Goal: Task Accomplishment & Management: Complete application form

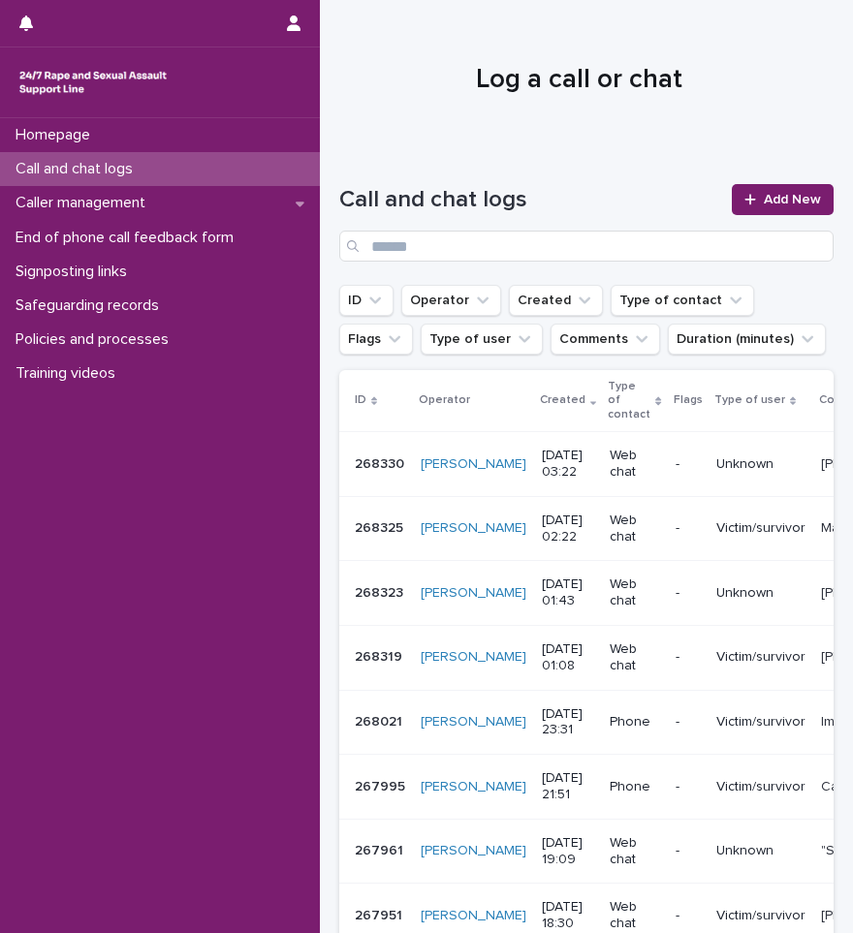
click at [95, 172] on p "Call and chat logs" at bounding box center [78, 169] width 141 height 18
click at [733, 184] on link "Add New" at bounding box center [783, 199] width 102 height 31
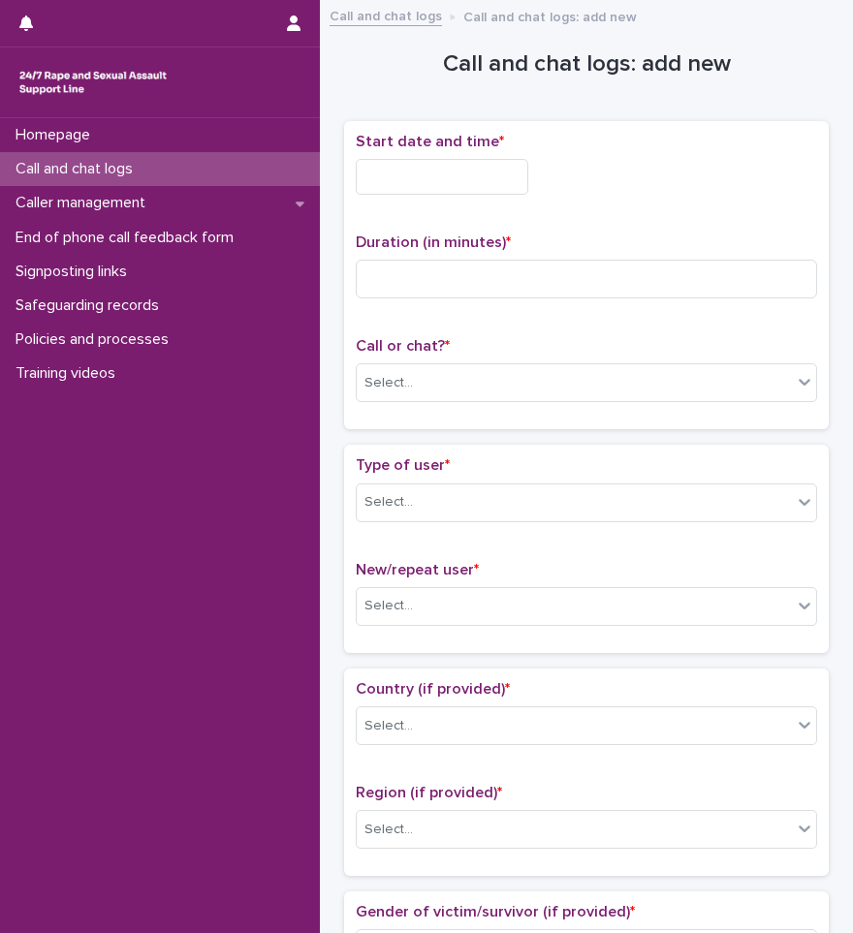
click at [136, 182] on div "Call and chat logs" at bounding box center [160, 169] width 320 height 34
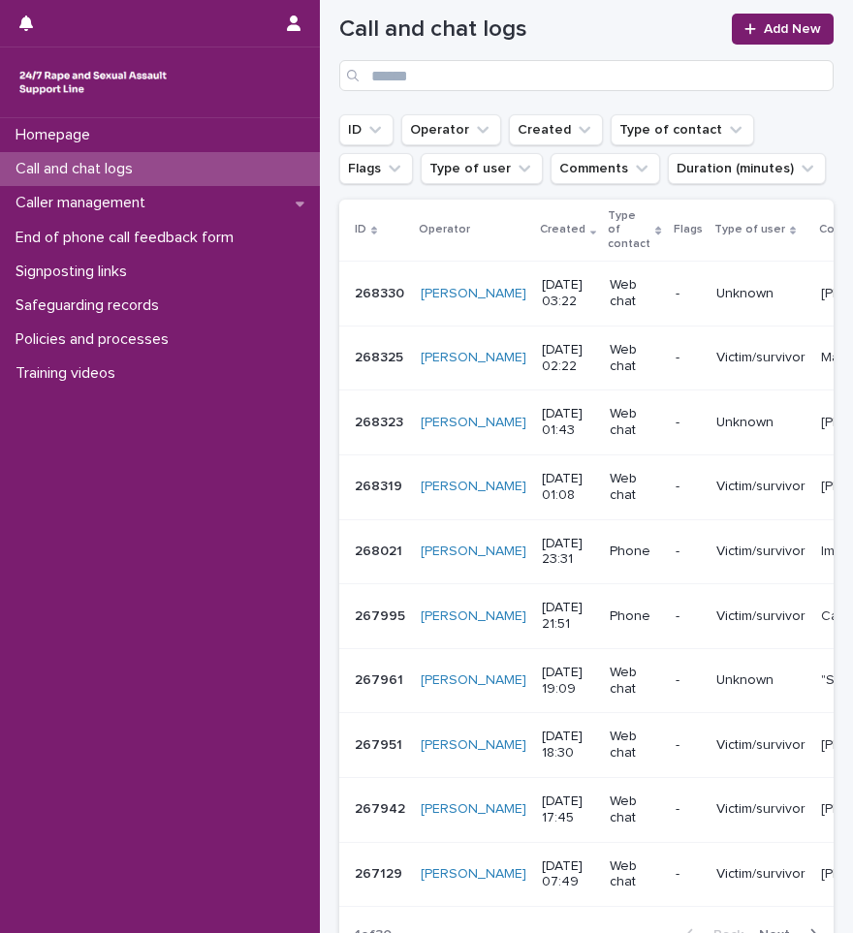
scroll to position [379, 0]
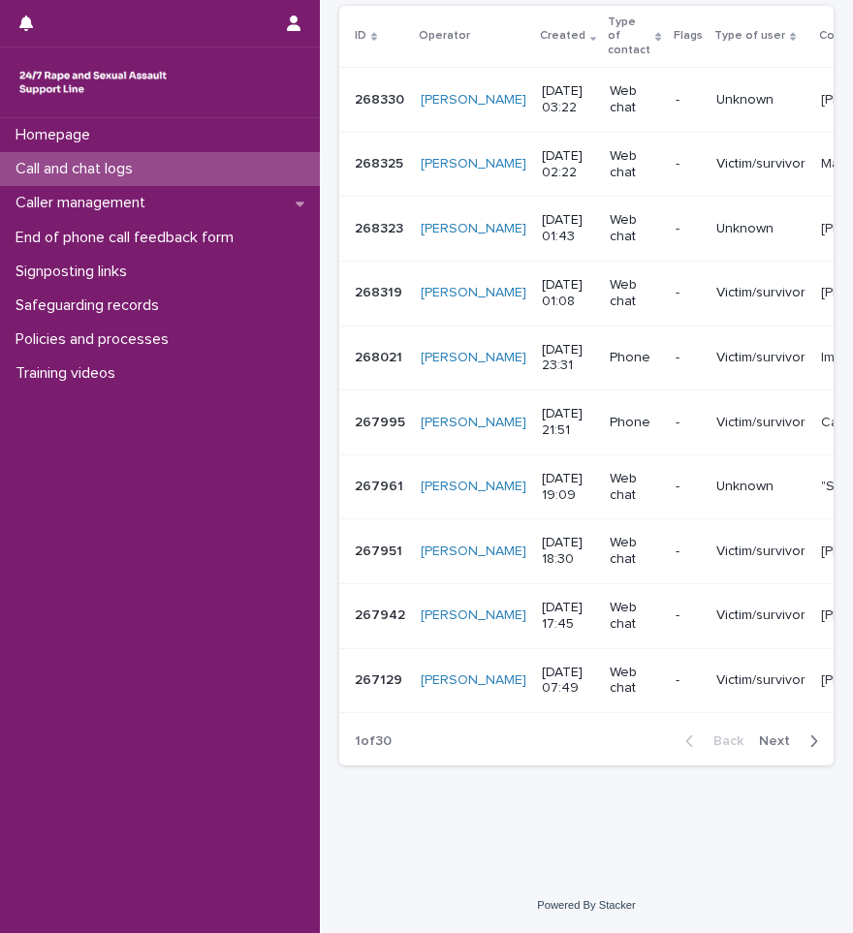
click at [801, 739] on div "button" at bounding box center [809, 741] width 16 height 17
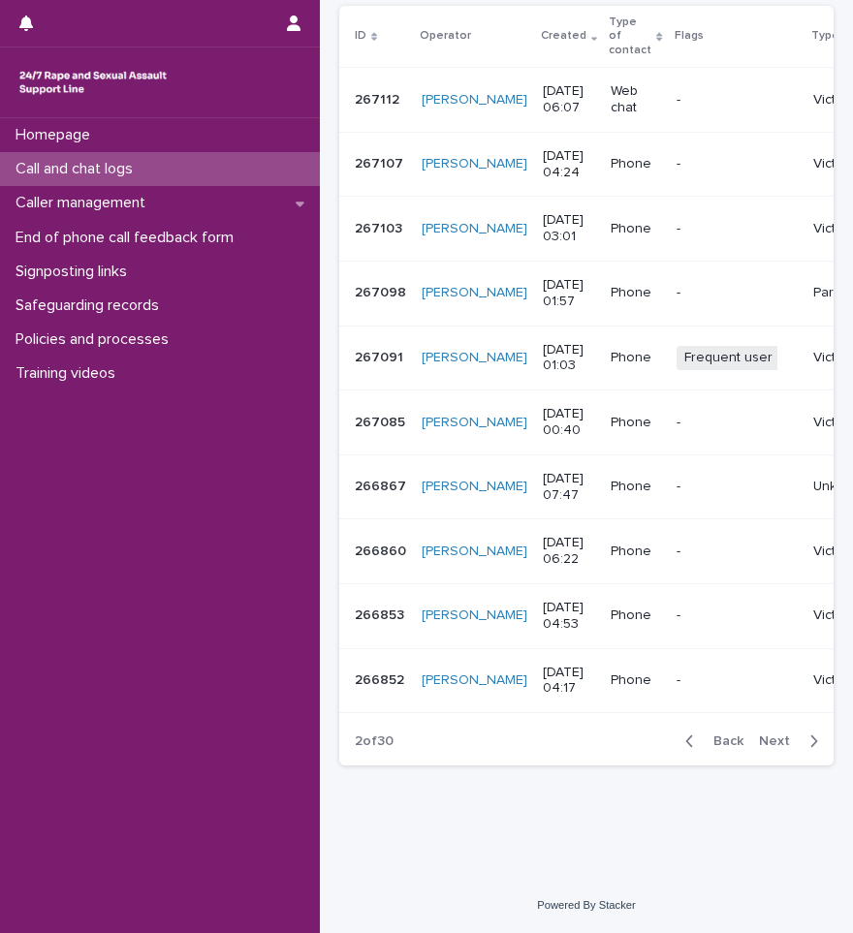
click at [809, 739] on icon "button" at bounding box center [813, 741] width 9 height 17
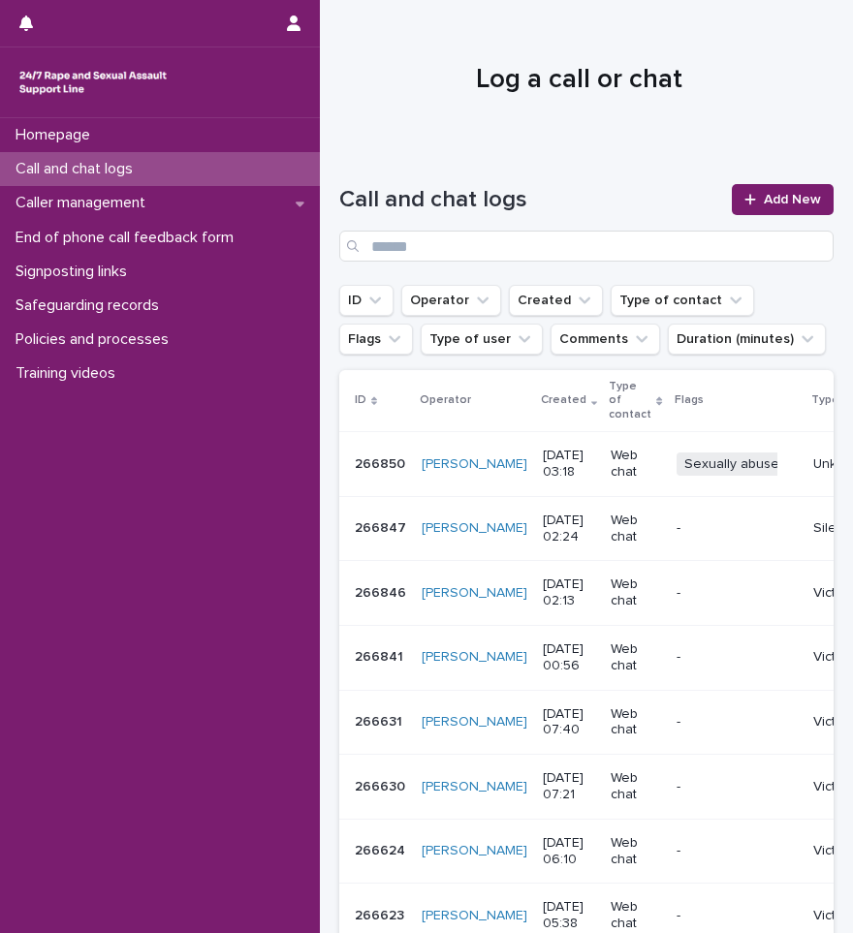
click at [161, 159] on div "Call and chat logs" at bounding box center [160, 169] width 320 height 34
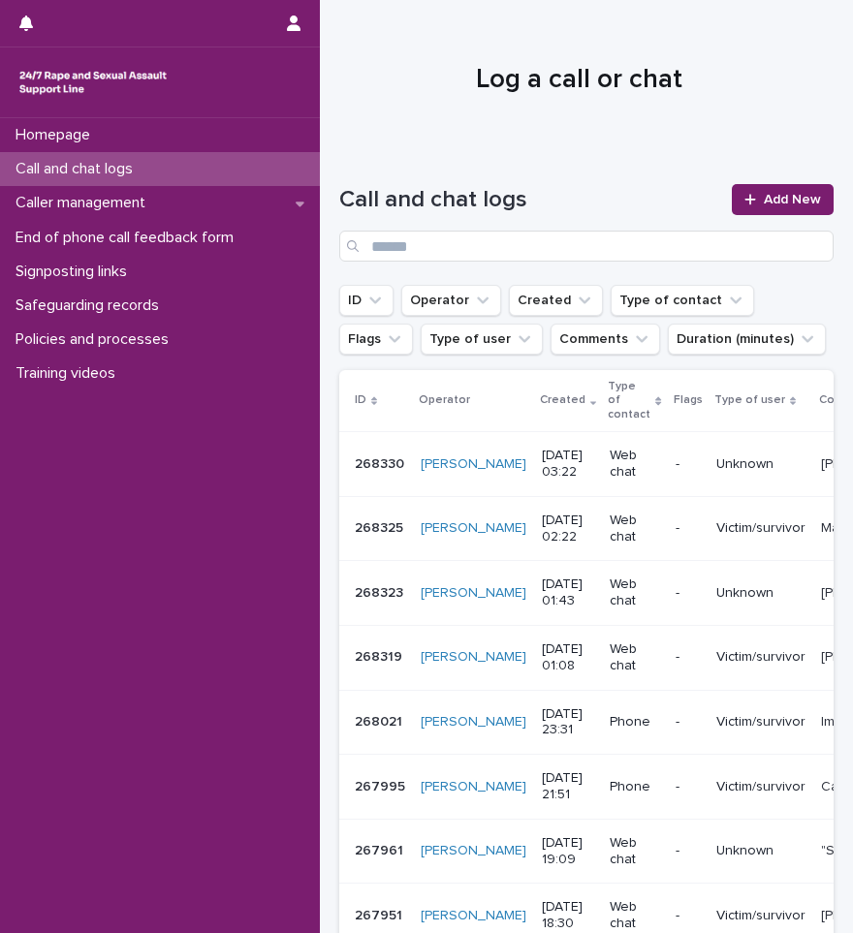
click at [222, 177] on div "Call and chat logs" at bounding box center [160, 169] width 320 height 34
click at [794, 202] on span "Add New" at bounding box center [792, 200] width 57 height 14
